Goal: Transaction & Acquisition: Purchase product/service

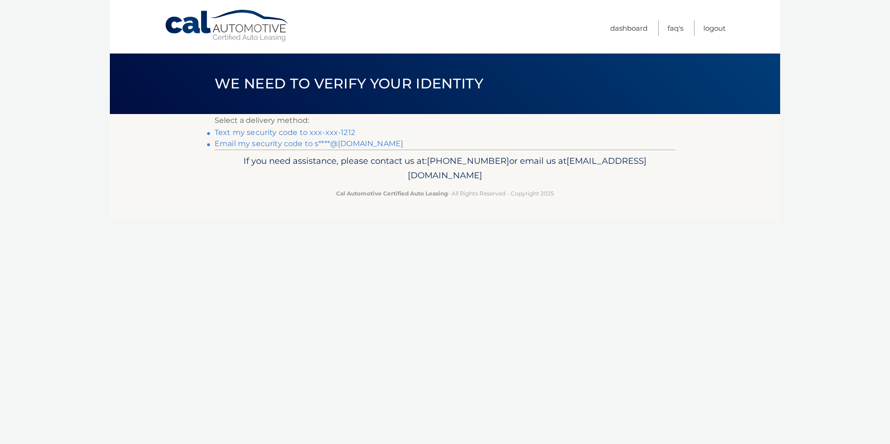
click at [246, 132] on link "Text my security code to xxx-xxx-1212" at bounding box center [284, 132] width 141 height 9
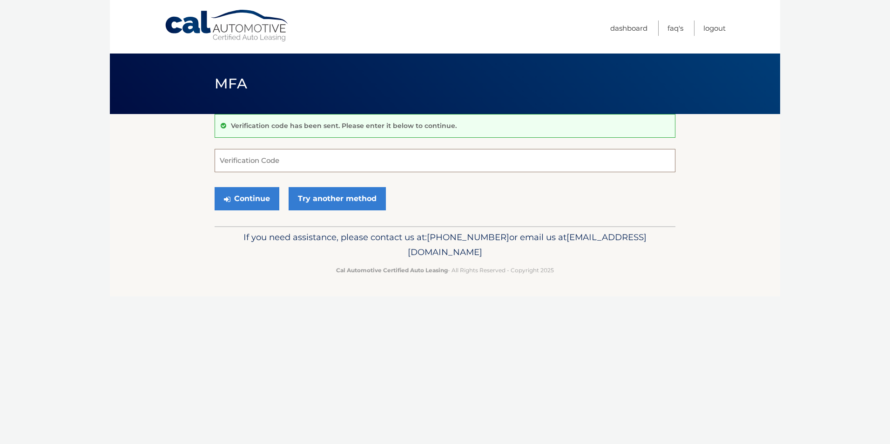
click at [232, 158] on input "Verification Code" at bounding box center [444, 160] width 461 height 23
type input "610801"
click at [241, 197] on button "Continue" at bounding box center [246, 198] width 65 height 23
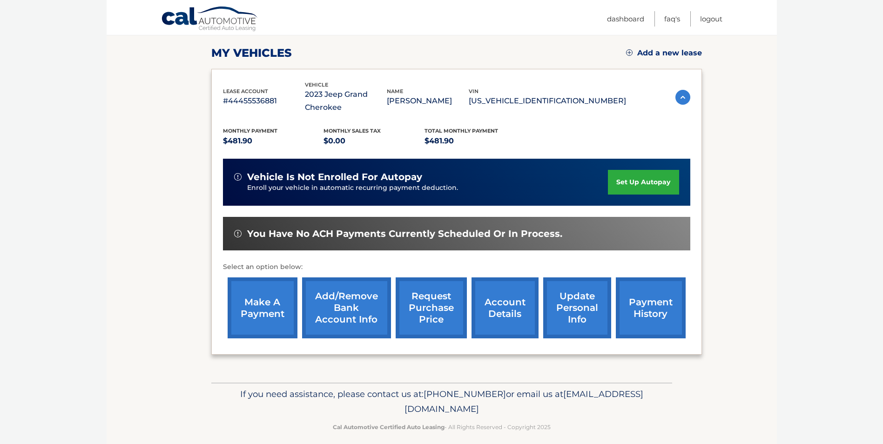
scroll to position [133, 0]
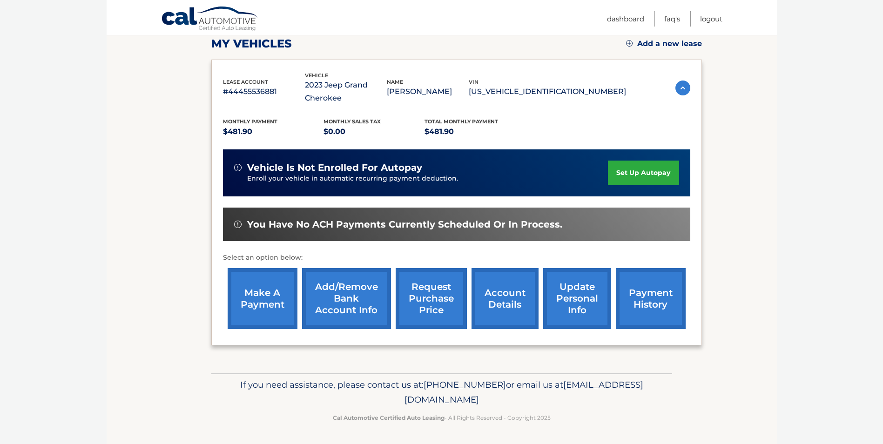
click at [271, 287] on link "make a payment" at bounding box center [263, 298] width 70 height 61
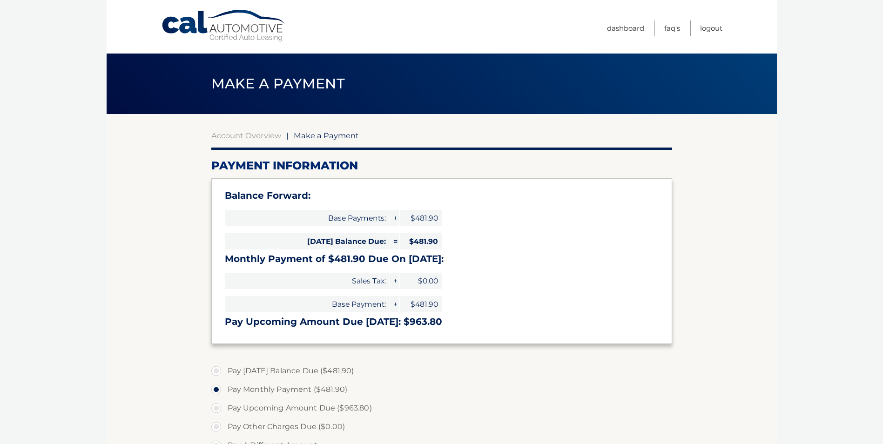
select select "NzZjNzM2ZDUtMTBlMi00OTdmLTg2ODItNmUxNzUyZDUxMmNl"
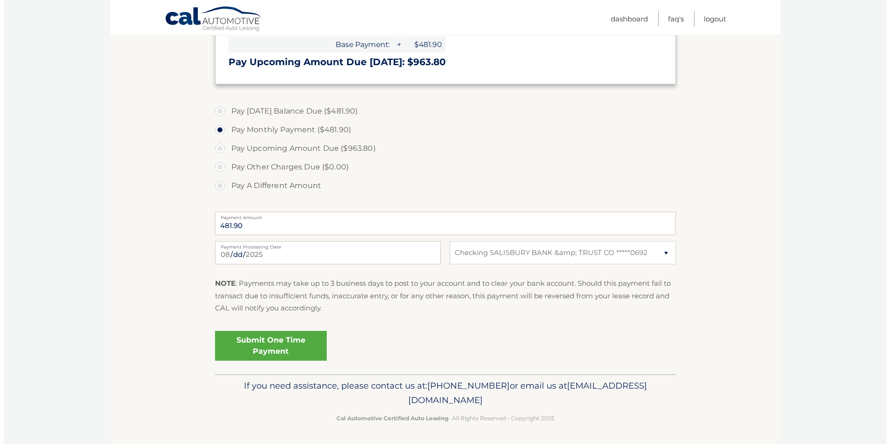
scroll to position [261, 0]
click at [254, 346] on link "Submit One Time Payment" at bounding box center [267, 345] width 112 height 30
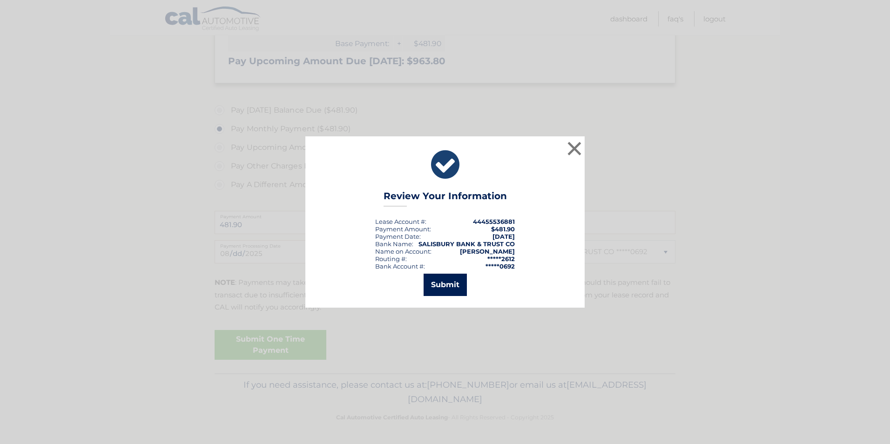
click at [432, 285] on button "Submit" at bounding box center [444, 285] width 43 height 22
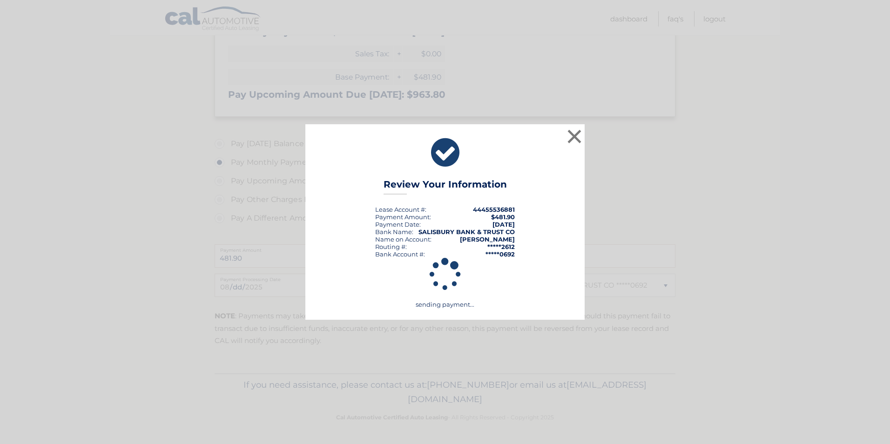
scroll to position [227, 0]
